Goal: Task Accomplishment & Management: Manage account settings

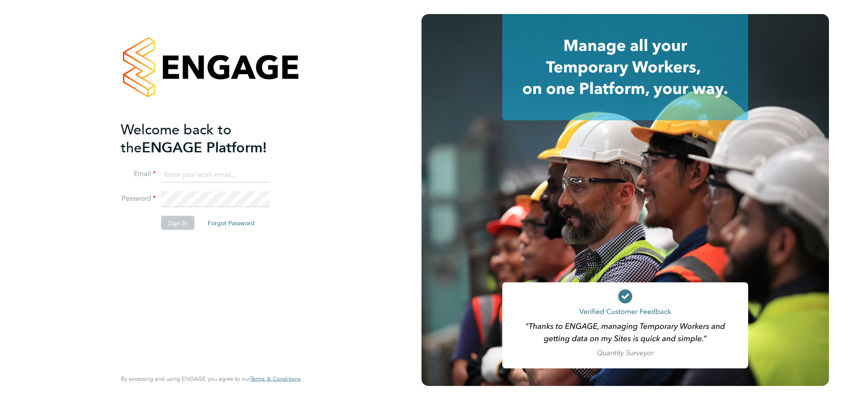
type input "k.smith@bandk.co.uk"
click at [174, 223] on button "Sign In" at bounding box center [177, 223] width 33 height 14
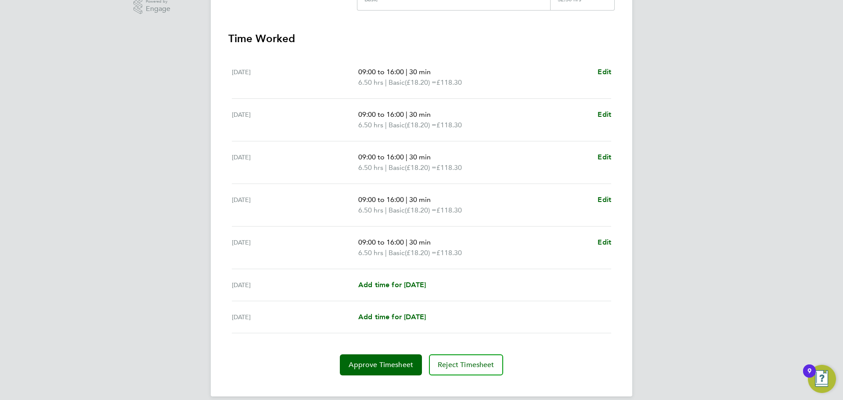
scroll to position [241, 0]
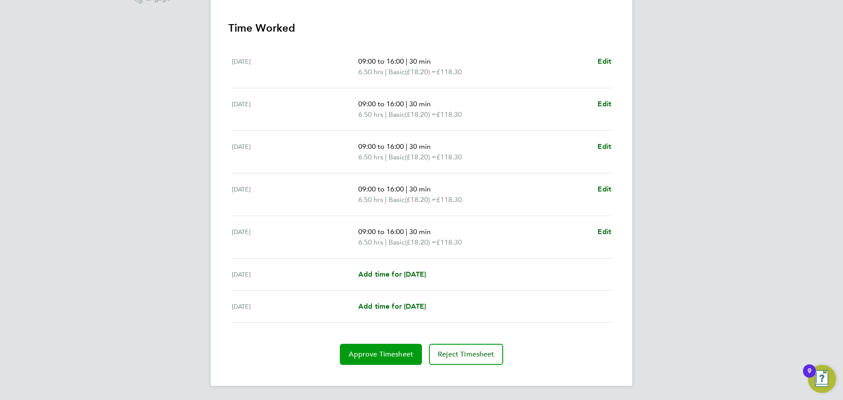
click at [385, 353] on span "Approve Timesheet" at bounding box center [381, 354] width 65 height 9
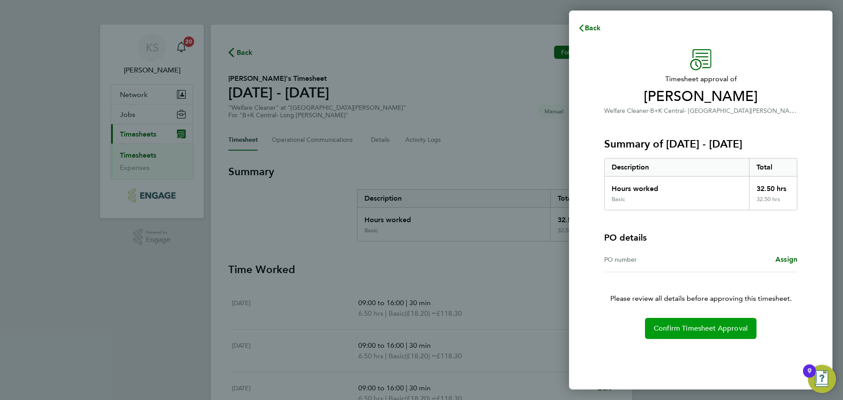
click at [731, 327] on span "Confirm Timesheet Approval" at bounding box center [701, 328] width 94 height 9
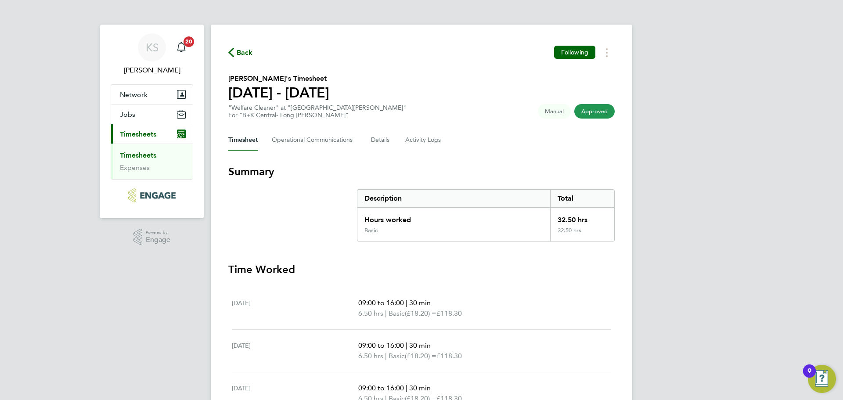
click at [144, 133] on span "Timesheets" at bounding box center [138, 134] width 36 height 8
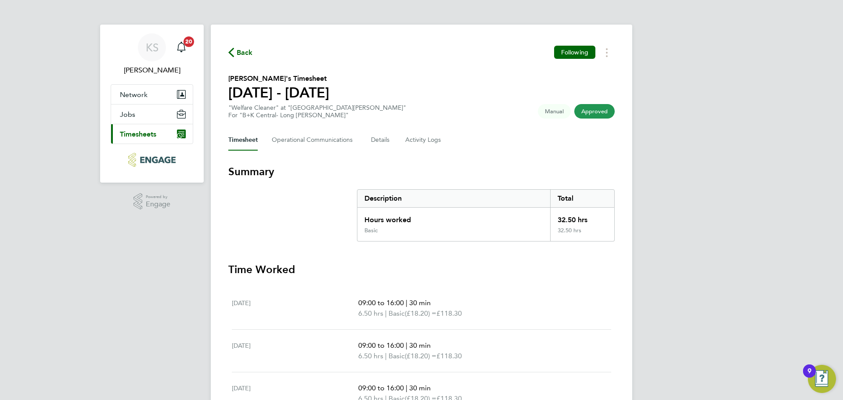
click at [144, 133] on span "Timesheets" at bounding box center [138, 134] width 36 height 8
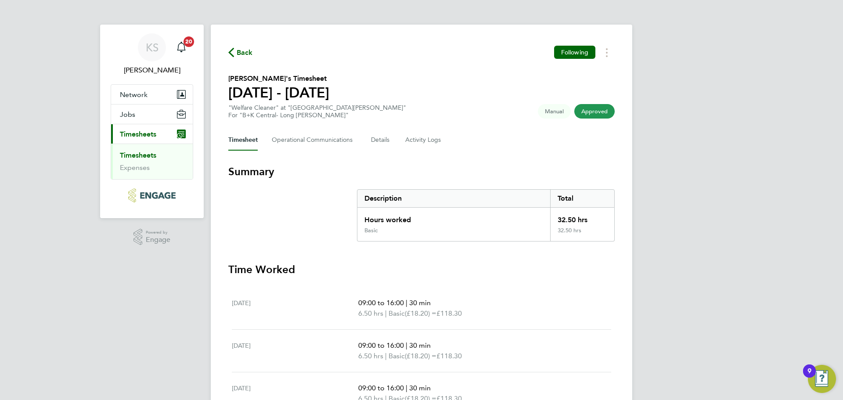
click at [146, 156] on link "Timesheets" at bounding box center [138, 155] width 36 height 8
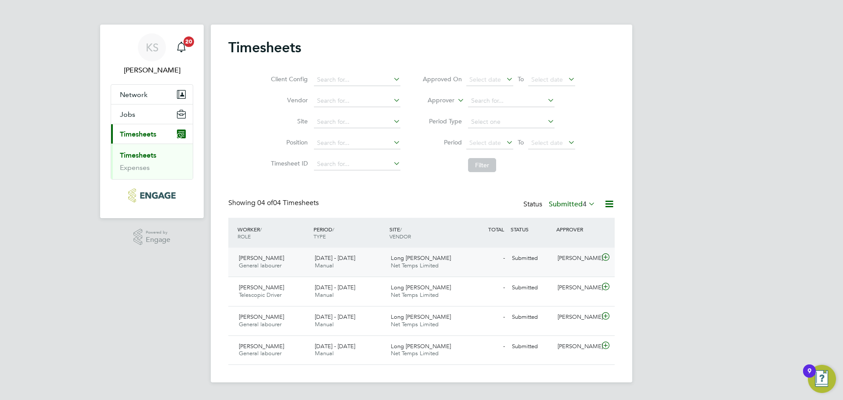
click at [364, 256] on div "[DATE] - [DATE] Manual" at bounding box center [349, 262] width 76 height 22
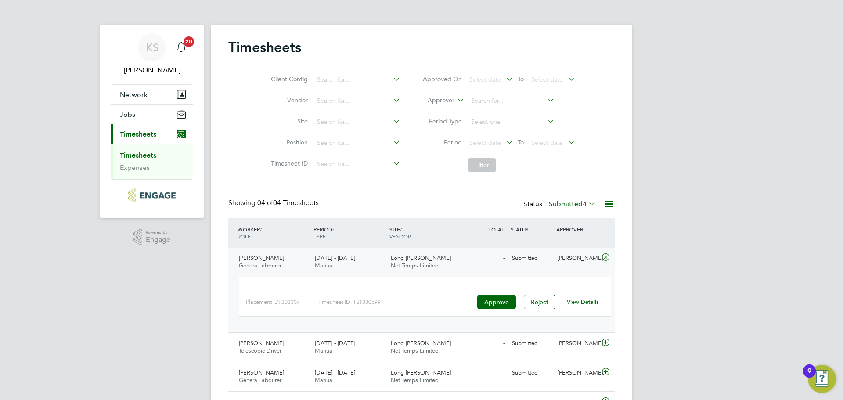
click at [582, 301] on link "View Details" at bounding box center [583, 301] width 32 height 7
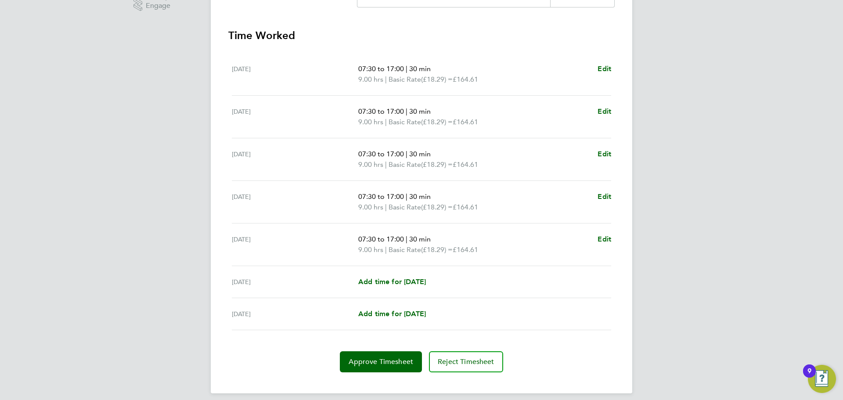
scroll to position [241, 0]
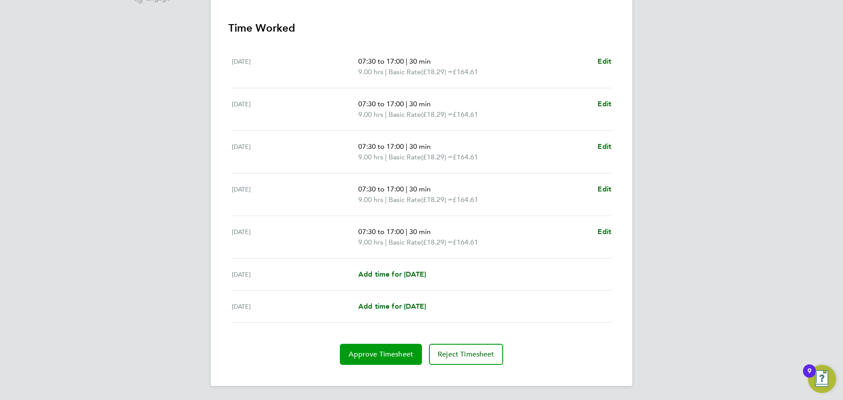
click at [368, 352] on span "Approve Timesheet" at bounding box center [381, 354] width 65 height 9
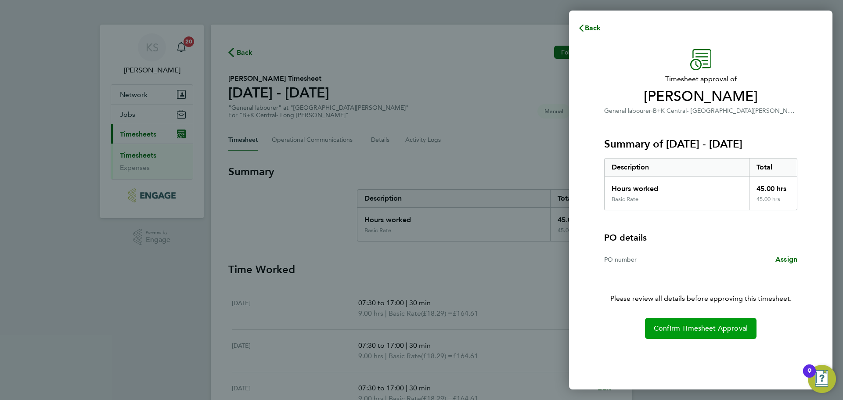
click at [672, 328] on span "Confirm Timesheet Approval" at bounding box center [701, 328] width 94 height 9
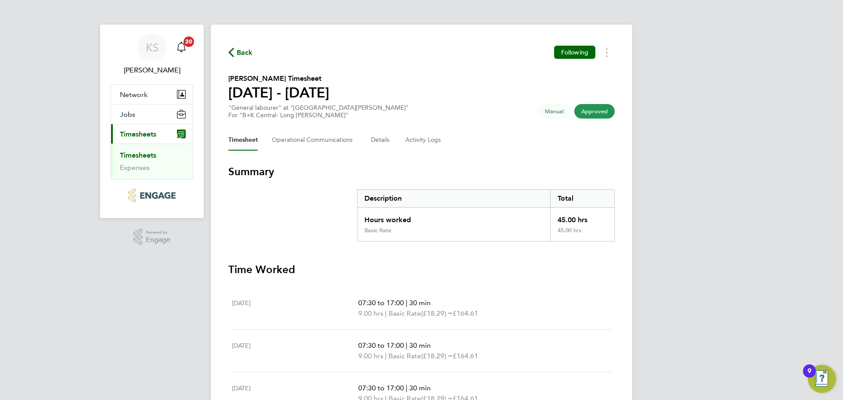
click at [138, 134] on span "Timesheets" at bounding box center [138, 134] width 36 height 8
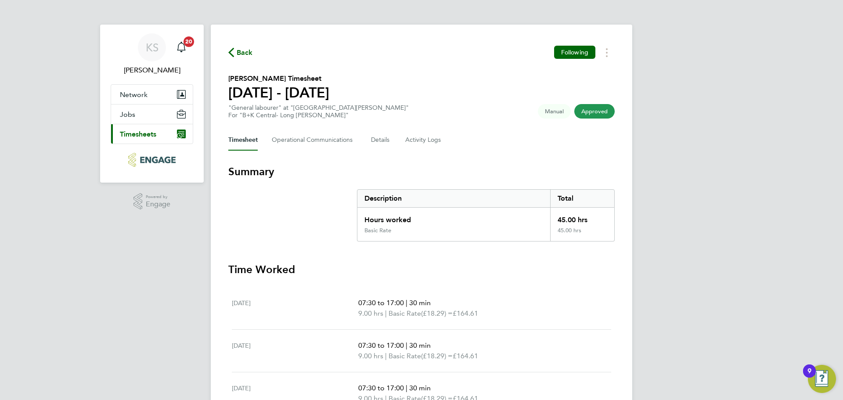
click at [139, 133] on span "Timesheets" at bounding box center [138, 134] width 36 height 8
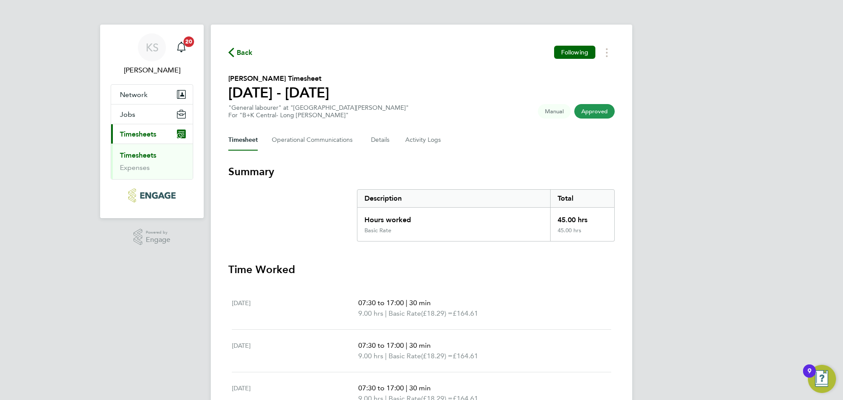
click at [143, 154] on link "Timesheets" at bounding box center [138, 155] width 36 height 8
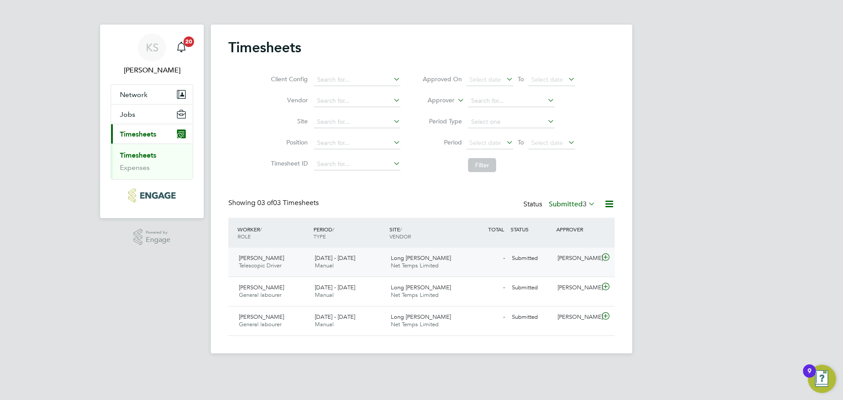
click at [321, 260] on span "22 - 28 Sep 2025" at bounding box center [335, 257] width 40 height 7
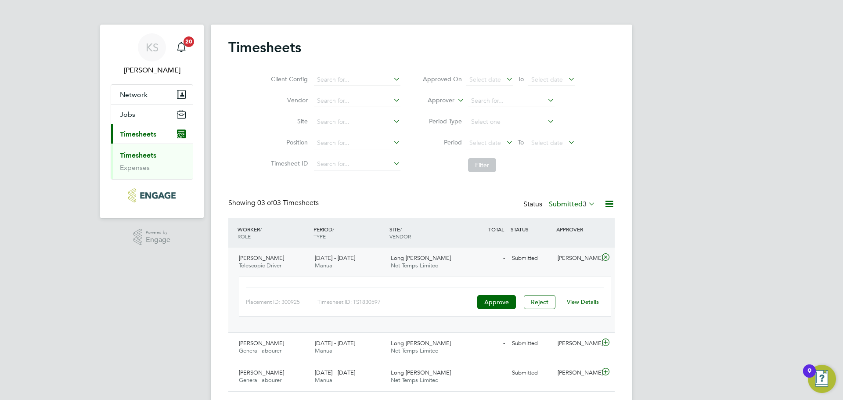
click at [315, 256] on span "22 - 28 Sep 2025" at bounding box center [335, 257] width 40 height 7
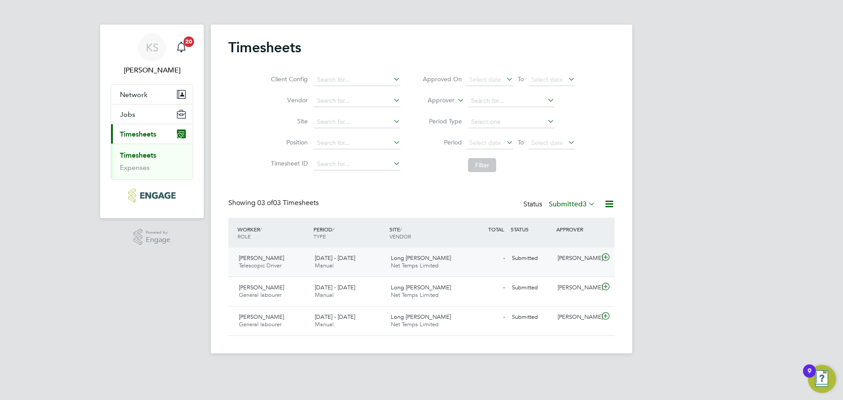
click at [315, 261] on span "22 - 28 Sep 2025" at bounding box center [335, 257] width 40 height 7
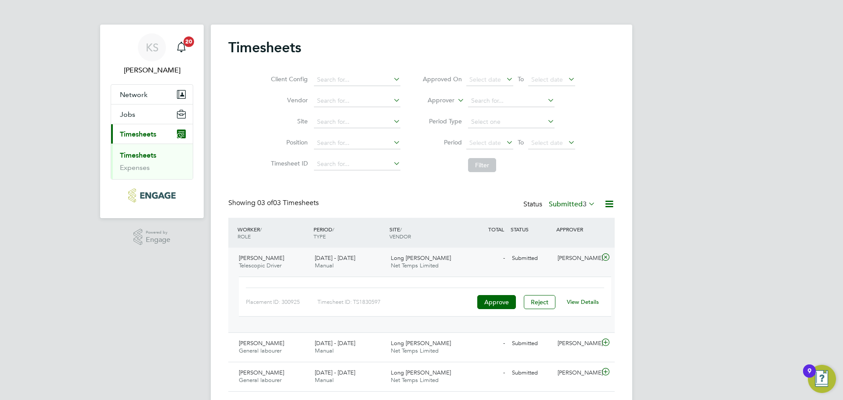
click at [573, 300] on link "View Details" at bounding box center [583, 301] width 32 height 7
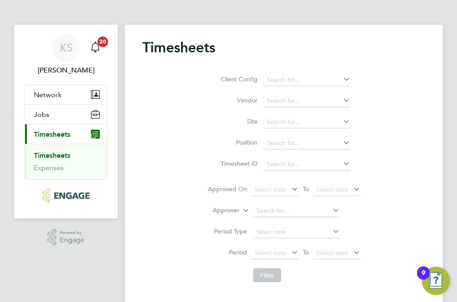
scroll to position [22, 55]
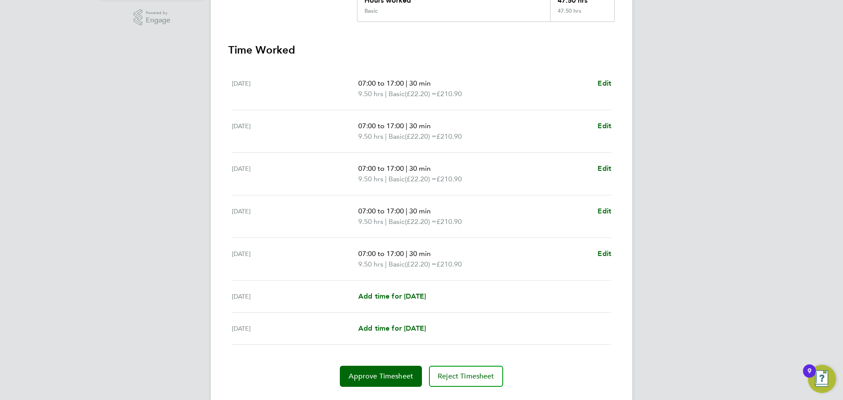
scroll to position [241, 0]
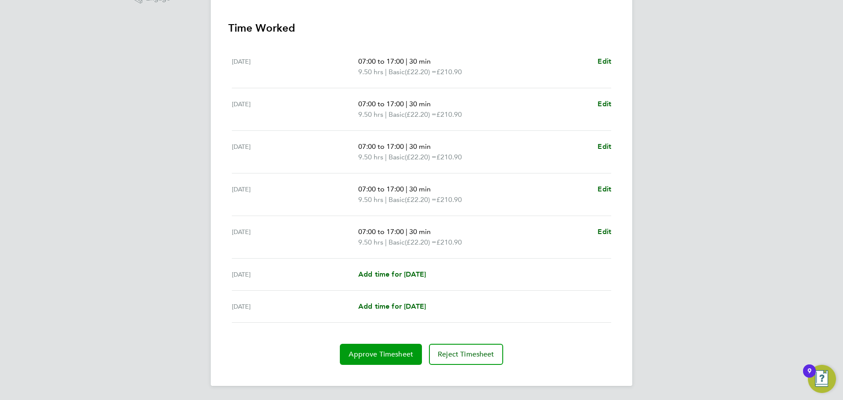
click at [371, 351] on span "Approve Timesheet" at bounding box center [381, 354] width 65 height 9
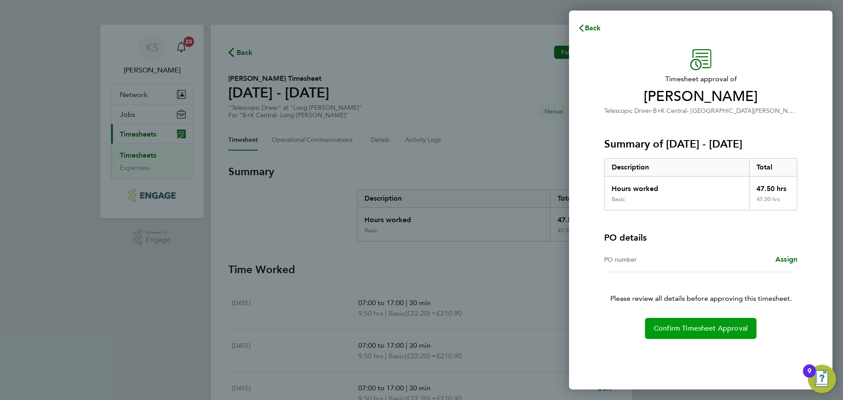
click at [719, 327] on span "Confirm Timesheet Approval" at bounding box center [701, 328] width 94 height 9
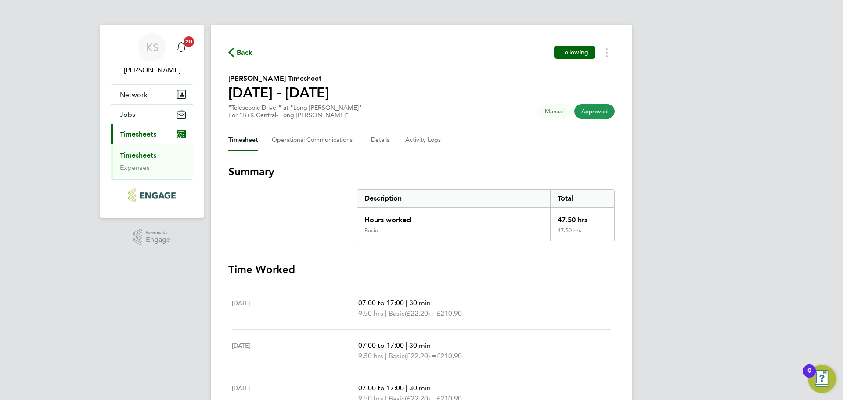
click at [149, 132] on span "Timesheets" at bounding box center [138, 134] width 36 height 8
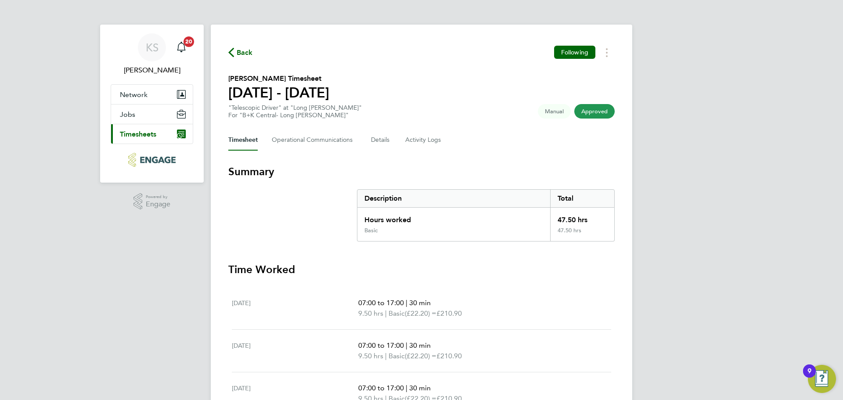
click at [148, 135] on span "Timesheets" at bounding box center [138, 134] width 36 height 8
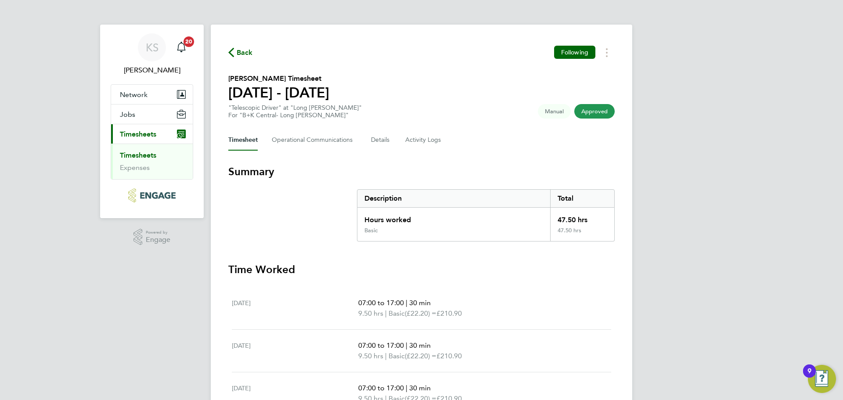
click at [140, 155] on link "Timesheets" at bounding box center [138, 155] width 36 height 8
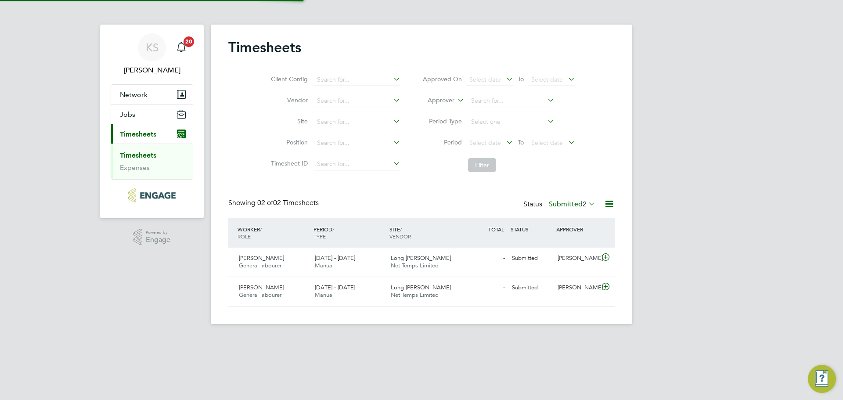
scroll to position [22, 76]
click at [349, 263] on div "[DATE] - [DATE] Manual" at bounding box center [349, 262] width 76 height 22
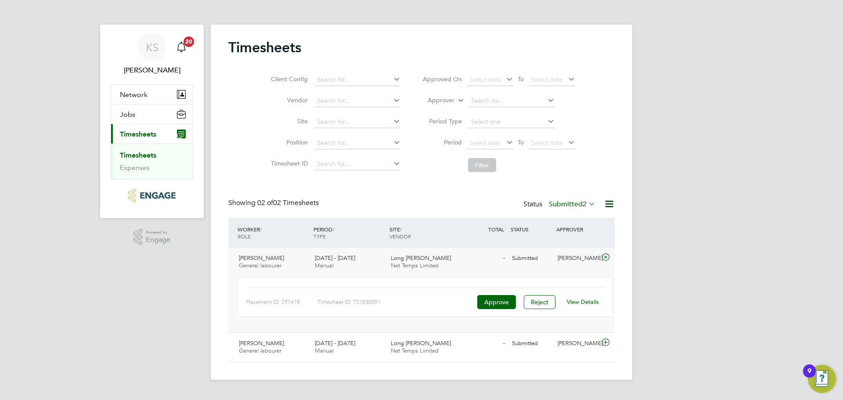
click at [587, 299] on link "View Details" at bounding box center [583, 301] width 32 height 7
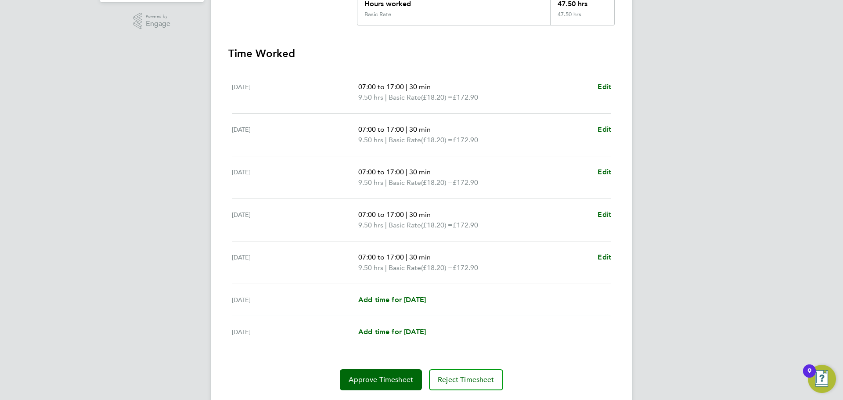
scroll to position [220, 0]
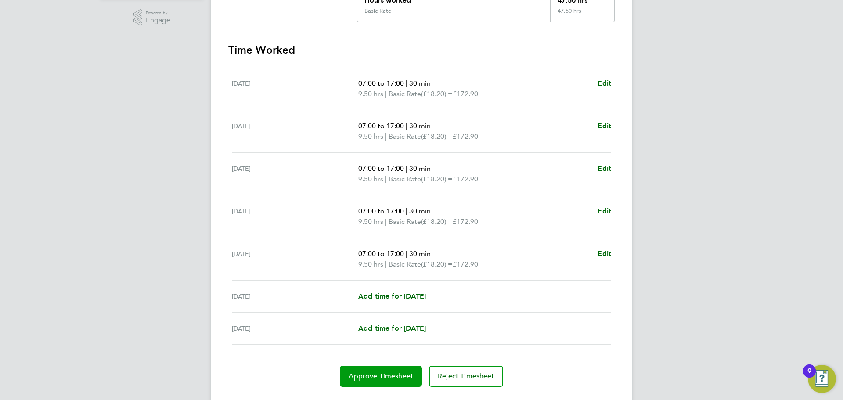
click at [393, 372] on span "Approve Timesheet" at bounding box center [381, 376] width 65 height 9
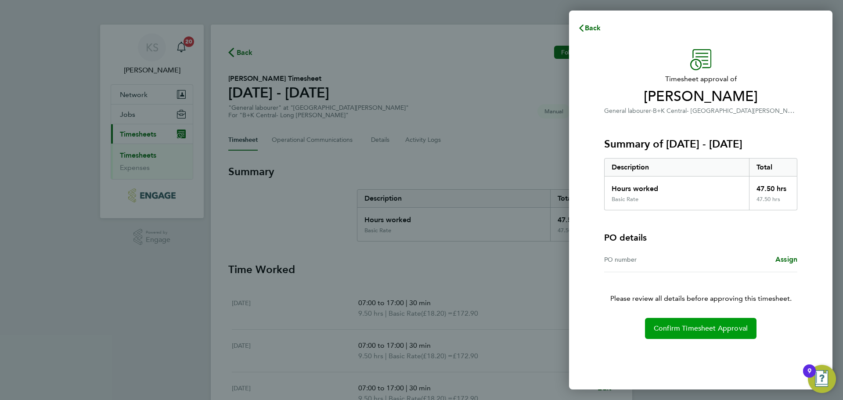
click at [689, 326] on span "Confirm Timesheet Approval" at bounding box center [701, 328] width 94 height 9
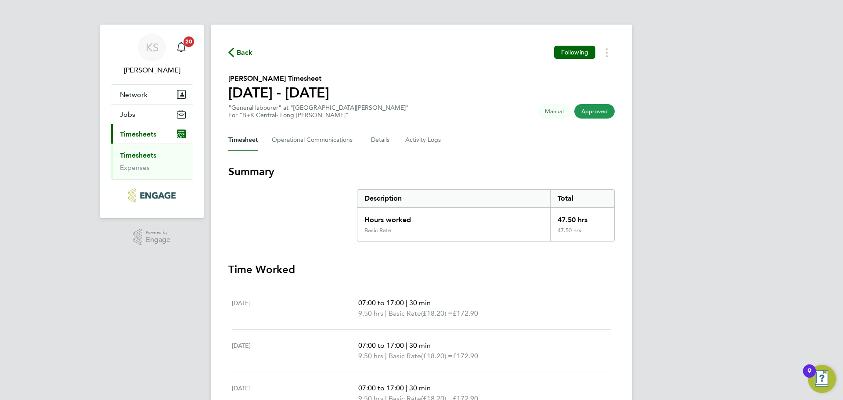
click at [139, 158] on link "Timesheets" at bounding box center [138, 155] width 36 height 8
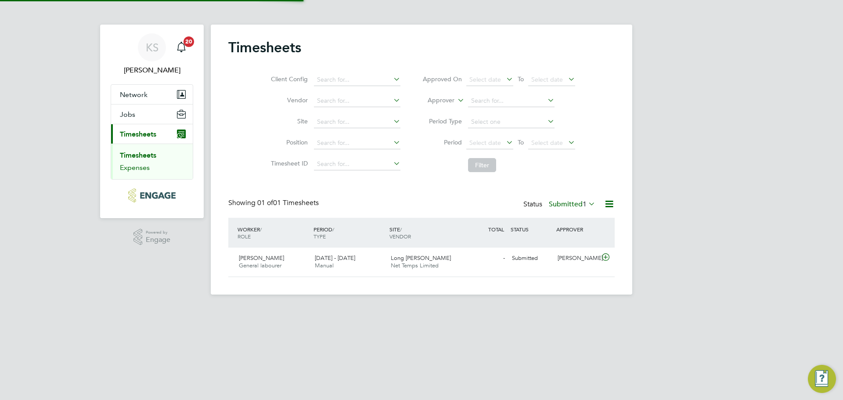
scroll to position [22, 76]
click at [378, 261] on div "22 - 28 Sep 2025 Manual" at bounding box center [349, 262] width 76 height 22
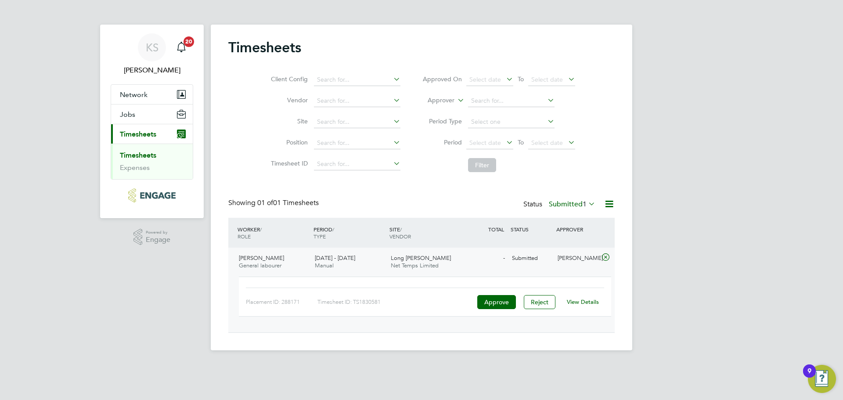
click at [588, 299] on link "View Details" at bounding box center [583, 301] width 32 height 7
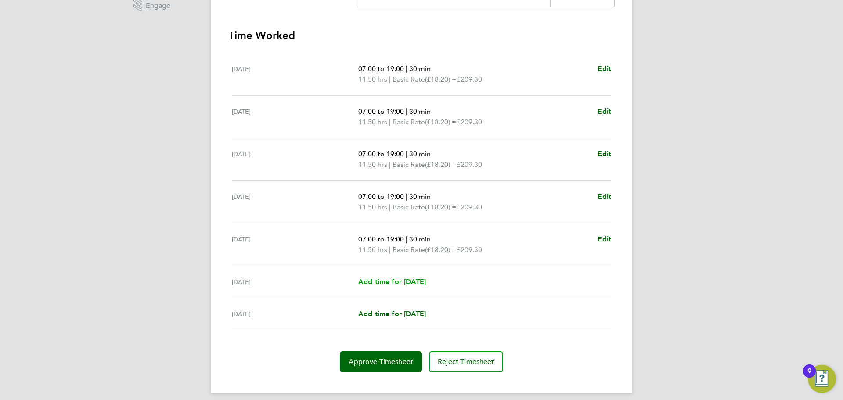
scroll to position [241, 0]
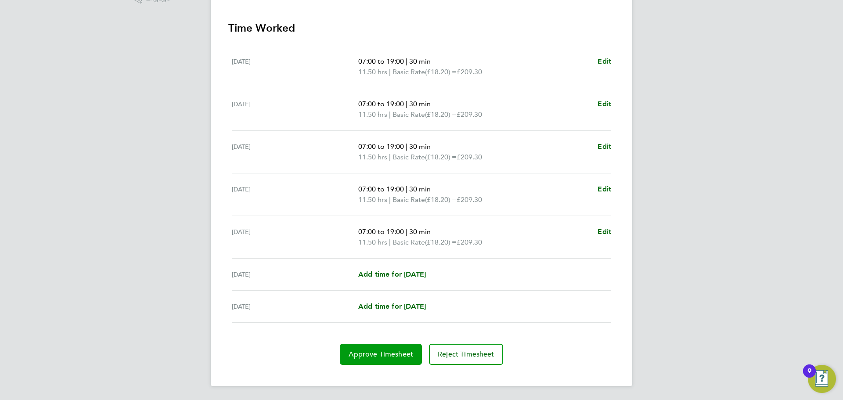
click at [387, 356] on span "Approve Timesheet" at bounding box center [381, 354] width 65 height 9
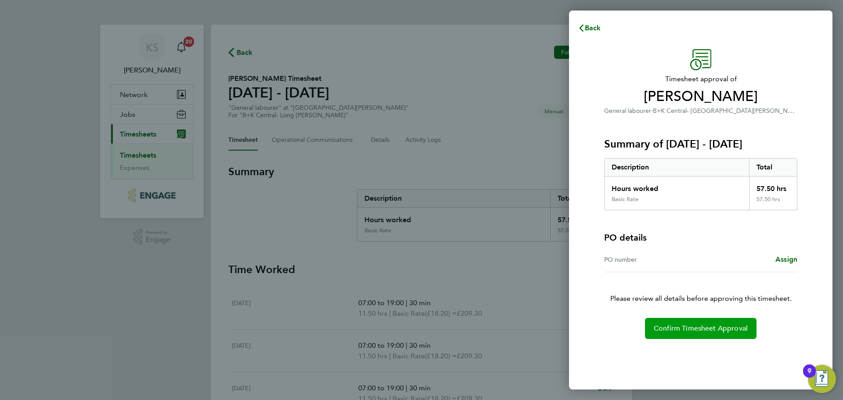
click at [684, 323] on button "Confirm Timesheet Approval" at bounding box center [701, 328] width 112 height 21
